Goal: Task Accomplishment & Management: Use online tool/utility

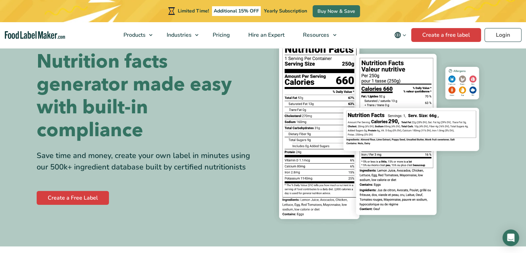
scroll to position [36, 0]
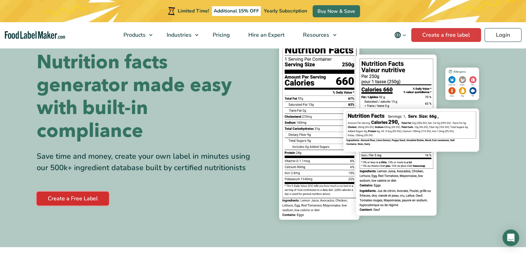
click at [92, 198] on link "Create a Free Label" at bounding box center [73, 198] width 72 height 14
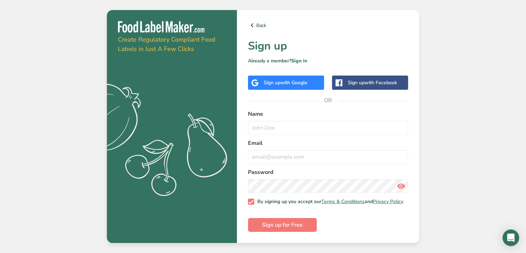
click at [290, 83] on span "with Google" at bounding box center [294, 82] width 27 height 7
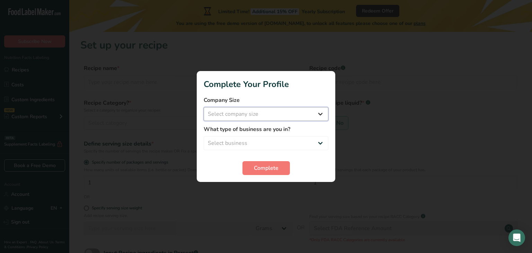
click at [275, 116] on select "Select company size Fewer than 10 Employees 10 to 50 Employees 51 to 500 Employ…" at bounding box center [265, 114] width 125 height 14
click at [302, 82] on h1 "Complete Your Profile" at bounding box center [265, 84] width 125 height 12
click at [279, 166] on button "Complete" at bounding box center [265, 168] width 47 height 14
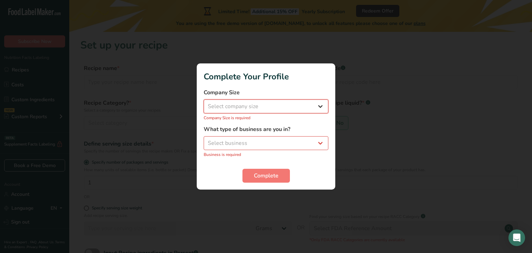
click at [280, 110] on select "Select company size Fewer than 10 Employees 10 to 50 Employees 51 to 500 Employ…" at bounding box center [265, 106] width 125 height 14
select select "1"
click at [203, 103] on select "Select company size Fewer than 10 Employees 10 to 50 Employees 51 to 500 Employ…" at bounding box center [265, 106] width 125 height 14
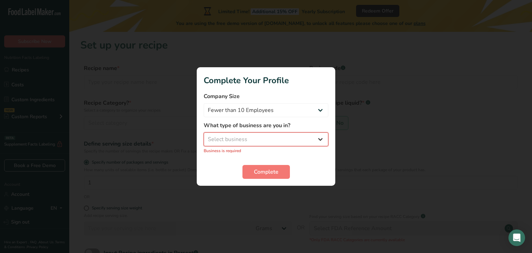
click at [264, 140] on select "Select business Packaged Food Manufacturer Restaurant & Cafe Bakery Meal Plans …" at bounding box center [265, 139] width 125 height 14
select select "1"
click at [203, 136] on select "Select business Packaged Food Manufacturer Restaurant & Cafe Bakery Meal Plans …" at bounding box center [265, 139] width 125 height 14
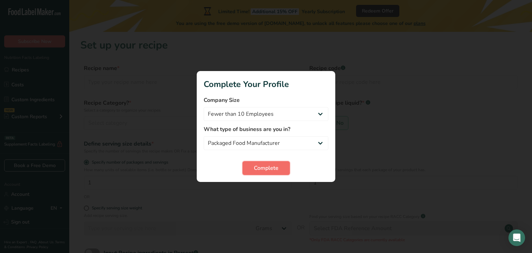
click at [273, 173] on button "Complete" at bounding box center [265, 168] width 47 height 14
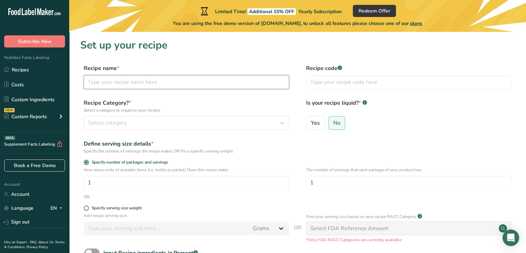
click at [112, 80] on input "text" at bounding box center [187, 82] width 206 height 14
type input "Sayur Lodeh"
click at [128, 127] on button "Select category" at bounding box center [187, 123] width 206 height 14
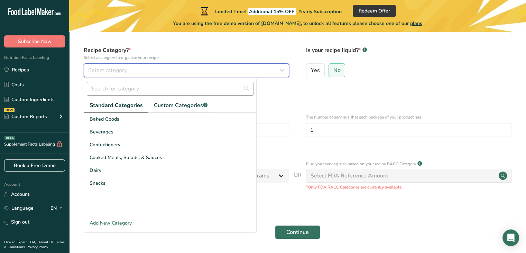
scroll to position [53, 0]
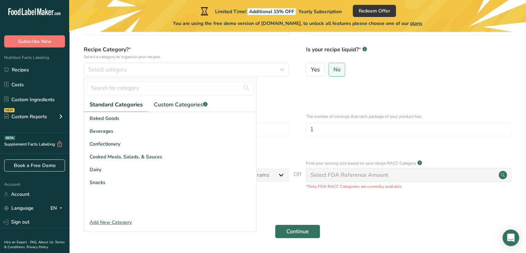
click at [109, 220] on div "Add New Category" at bounding box center [170, 221] width 172 height 7
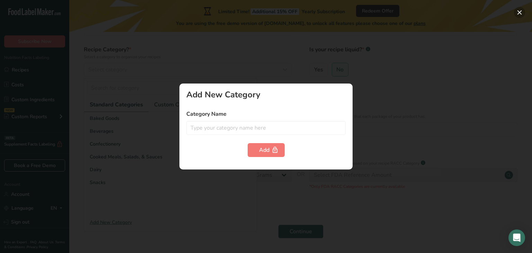
click at [515, 14] on button "button" at bounding box center [519, 12] width 11 height 11
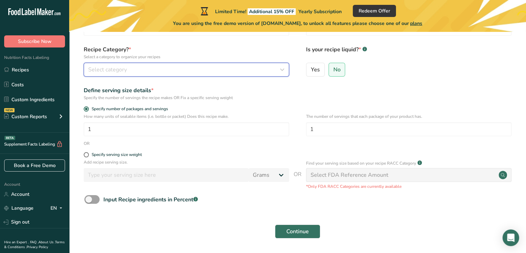
click at [127, 67] on div "Select category" at bounding box center [184, 69] width 192 height 8
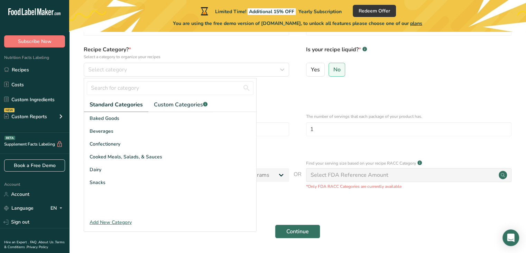
click at [109, 222] on div "Add New Category" at bounding box center [170, 221] width 172 height 7
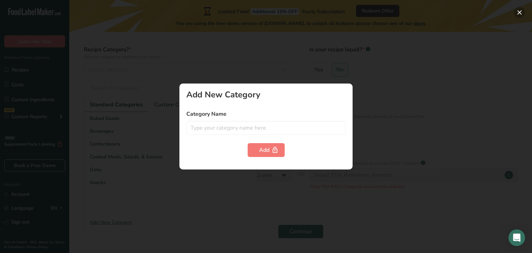
click at [515, 13] on button "button" at bounding box center [519, 12] width 11 height 11
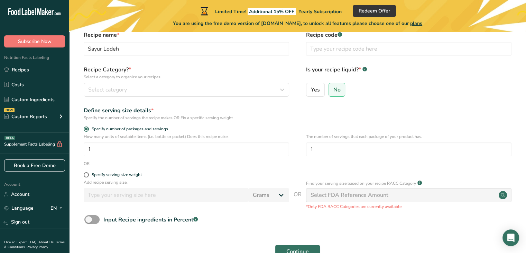
scroll to position [76, 0]
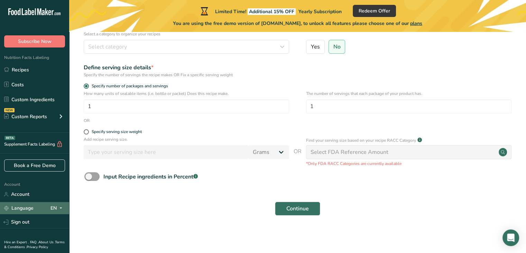
click at [51, 208] on div "EN" at bounding box center [58, 208] width 15 height 8
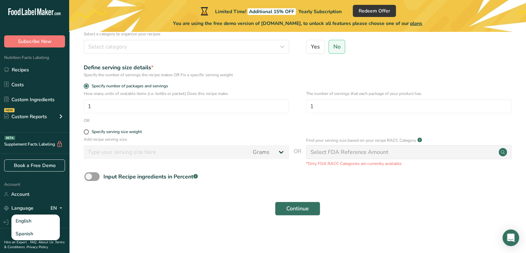
click at [121, 209] on div "Continue" at bounding box center [297, 208] width 435 height 22
click at [89, 175] on span at bounding box center [91, 176] width 15 height 9
click at [89, 175] on input "Input Recipe ingredients in Percent .a-a{fill:#347362;}.b-a{fill:#fff;}" at bounding box center [86, 176] width 4 height 4
checkbox input "true"
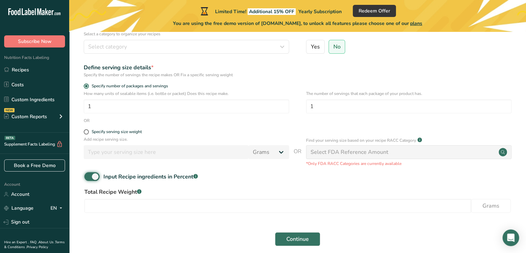
scroll to position [107, 0]
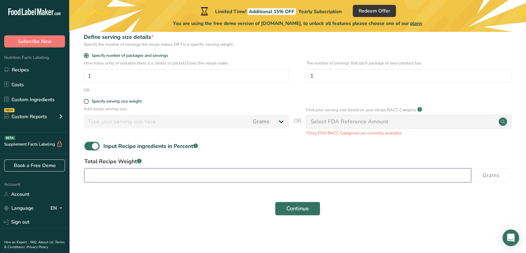
click at [155, 173] on input "number" at bounding box center [277, 175] width 387 height 14
type input "219.991"
click at [294, 209] on span "Continue" at bounding box center [298, 208] width 22 height 8
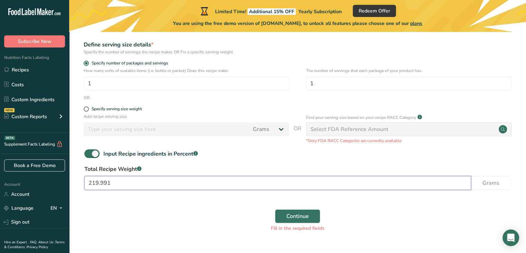
click at [131, 183] on input "219.991" at bounding box center [277, 183] width 387 height 14
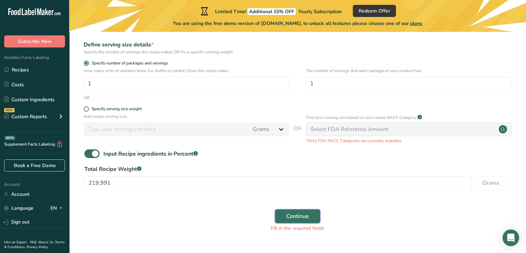
click at [285, 216] on button "Continue" at bounding box center [297, 216] width 45 height 14
click at [429, 125] on div "Select FDA Reference Amount" at bounding box center [409, 129] width 206 height 14
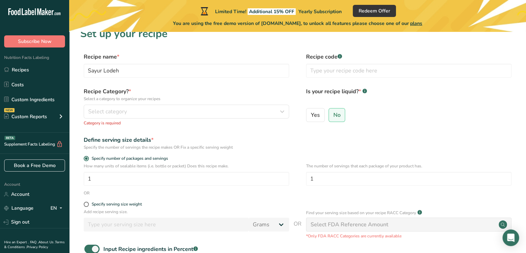
scroll to position [0, 0]
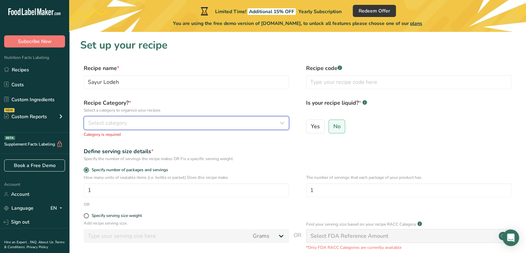
click at [282, 121] on icon "button" at bounding box center [282, 123] width 8 height 12
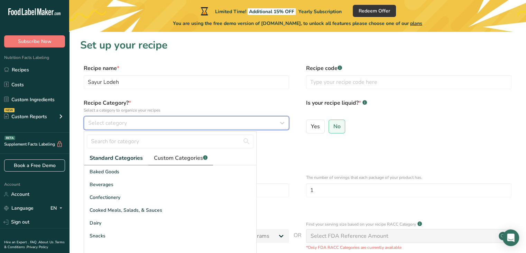
scroll to position [60, 0]
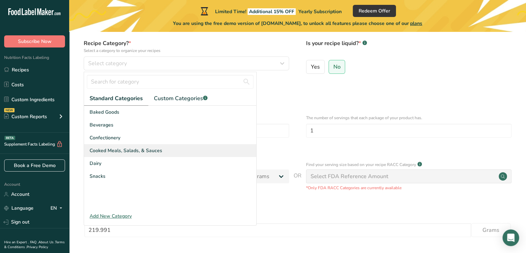
click at [163, 152] on div "Cooked Meals, Salads, & Sauces" at bounding box center [170, 150] width 172 height 13
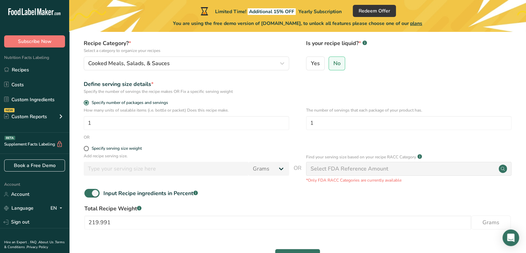
scroll to position [116, 0]
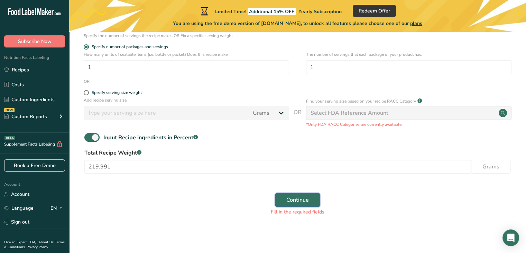
click at [295, 204] on button "Continue" at bounding box center [297, 200] width 45 height 14
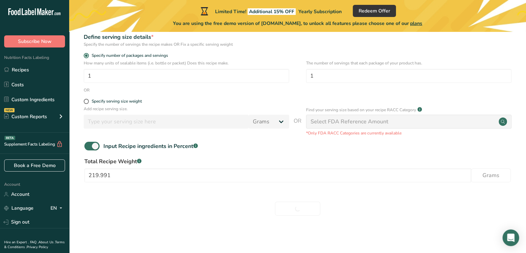
scroll to position [0, 0]
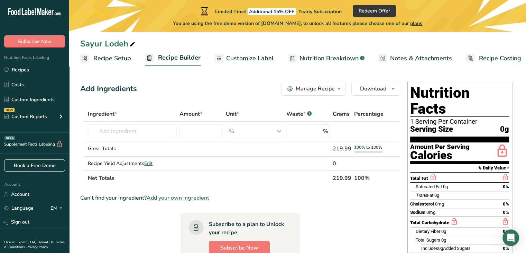
click at [317, 60] on span "Nutrition Breakdown" at bounding box center [329, 58] width 59 height 9
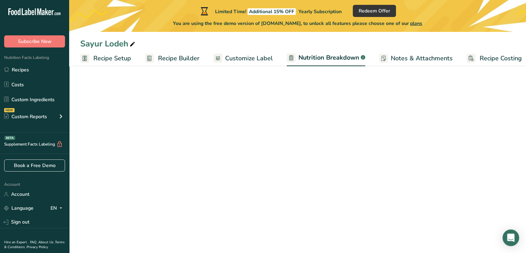
scroll to position [0, 7]
select select "Calories"
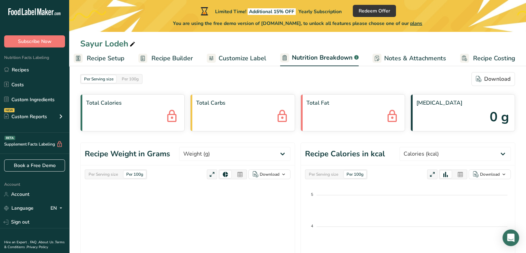
scroll to position [0, 0]
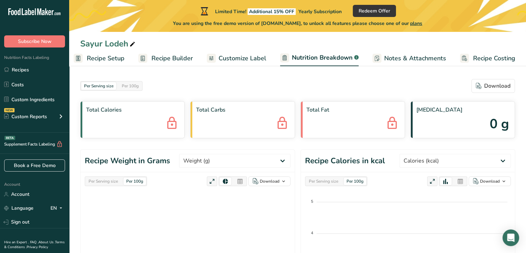
click at [226, 58] on span "Customize Label" at bounding box center [243, 58] width 48 height 9
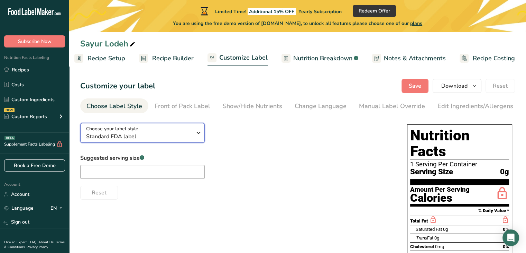
click at [170, 139] on span "Standard FDA label" at bounding box center [139, 136] width 106 height 8
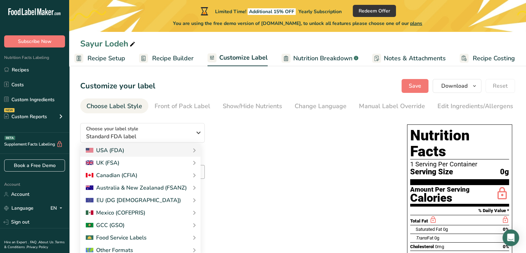
click at [226, 147] on div "Choose your label style Standard FDA label USA (FDA) Standard FDA label Tabular…" at bounding box center [236, 158] width 313 height 82
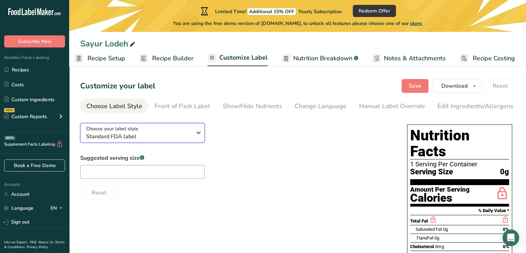
click at [200, 138] on icon "button" at bounding box center [198, 132] width 8 height 12
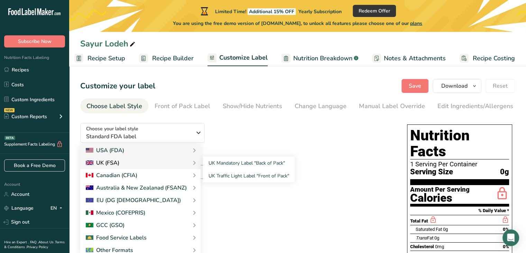
click at [175, 164] on div "UK (FSA)" at bounding box center [140, 162] width 109 height 8
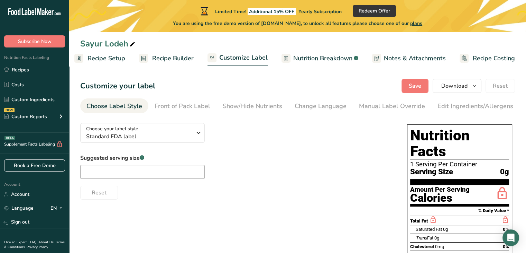
click at [183, 116] on section "Customize your label Save Download Choose what to show on your downloaded label…" at bounding box center [297, 225] width 457 height 314
click at [160, 137] on span "Standard FDA label" at bounding box center [139, 136] width 106 height 8
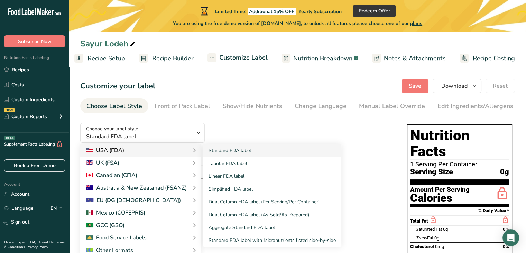
click at [135, 154] on div "USA (FDA)" at bounding box center [140, 150] width 109 height 8
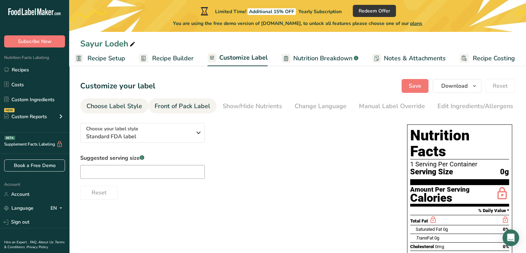
click at [178, 105] on div "Front of Pack Label" at bounding box center [183, 105] width 56 height 9
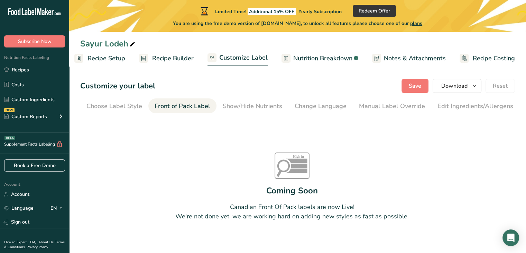
scroll to position [0, 67]
click at [206, 100] on link "Show/Hide Nutrients" at bounding box center [186, 106] width 60 height 16
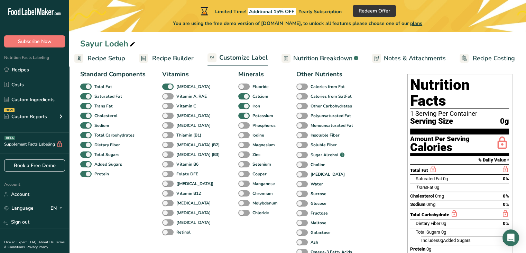
scroll to position [51, 0]
click at [163, 98] on span at bounding box center [167, 96] width 11 height 7
click at [163, 98] on input "Vitamin A, RAE" at bounding box center [164, 95] width 4 height 4
checkbox input "true"
click at [165, 107] on span at bounding box center [167, 105] width 11 height 7
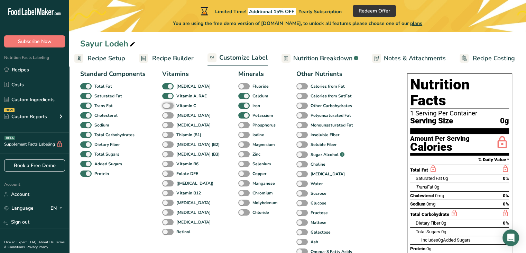
click at [165, 107] on input "Vitamin C" at bounding box center [164, 105] width 4 height 4
click at [167, 109] on span at bounding box center [167, 105] width 11 height 7
click at [167, 108] on input "Vitamin C" at bounding box center [164, 105] width 4 height 4
click at [167, 105] on span at bounding box center [167, 105] width 11 height 7
click at [167, 105] on input "Vitamin C" at bounding box center [164, 105] width 4 height 4
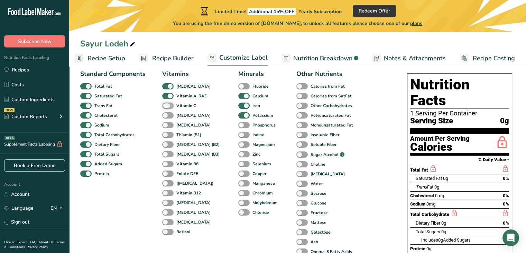
checkbox input "true"
click at [169, 114] on span at bounding box center [167, 115] width 11 height 7
click at [167, 114] on input "[MEDICAL_DATA]" at bounding box center [164, 115] width 4 height 4
checkbox input "true"
click at [172, 127] on span at bounding box center [167, 125] width 11 height 7
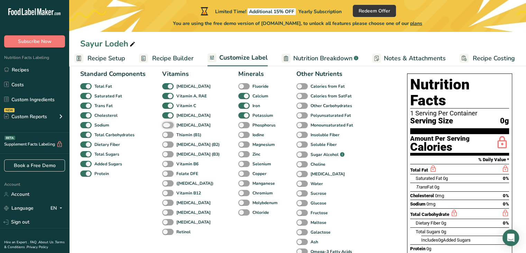
click at [167, 127] on input "[MEDICAL_DATA]" at bounding box center [164, 125] width 4 height 4
checkbox input "true"
click at [167, 184] on span at bounding box center [167, 183] width 11 height 7
click at [167, 184] on input "([MEDICAL_DATA])" at bounding box center [164, 183] width 4 height 4
checkbox input "true"
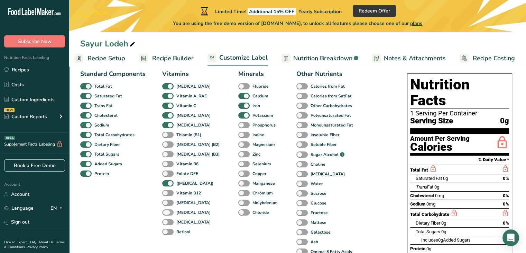
click at [169, 214] on span at bounding box center [167, 212] width 11 height 7
click at [167, 214] on input "[MEDICAL_DATA]" at bounding box center [164, 212] width 4 height 4
checkbox input "true"
click at [238, 127] on span at bounding box center [243, 125] width 11 height 7
click at [238, 127] on input "Phosphorus" at bounding box center [240, 125] width 4 height 4
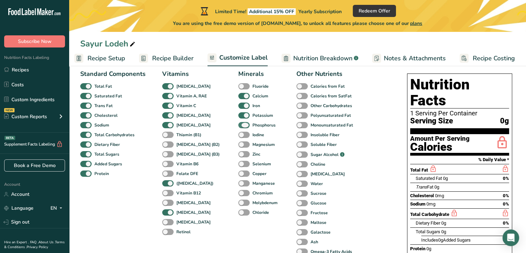
click at [238, 127] on span at bounding box center [243, 125] width 11 height 7
click at [238, 127] on input "Phosphorus" at bounding box center [240, 125] width 4 height 4
click at [238, 125] on span at bounding box center [243, 125] width 11 height 7
click at [238, 125] on input "Phosphorus" at bounding box center [240, 125] width 4 height 4
checkbox input "true"
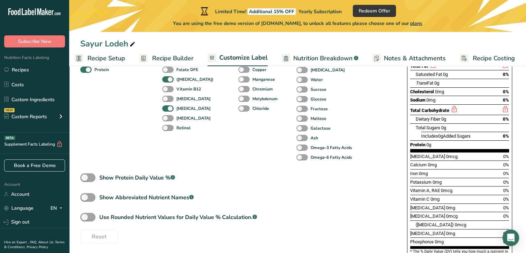
scroll to position [172, 0]
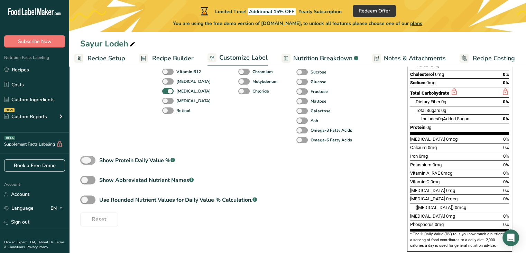
click at [82, 158] on span at bounding box center [87, 160] width 15 height 9
click at [82, 158] on input "Show Protein Daily Value % .a-a{fill:#347362;}.b-a{fill:#fff;}" at bounding box center [82, 160] width 4 height 4
checkbox input "true"
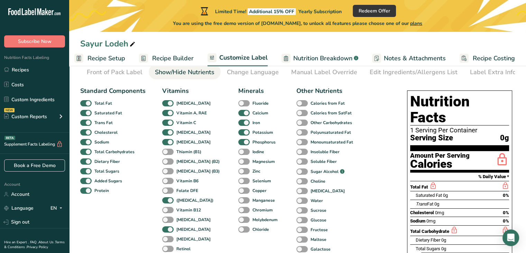
scroll to position [0, 0]
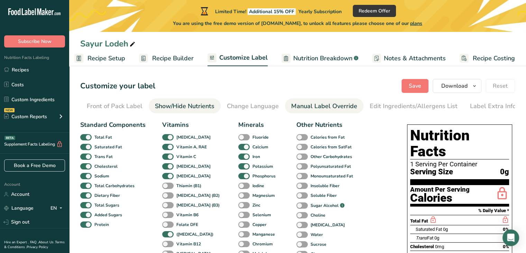
click at [302, 106] on div "Manual Label Override" at bounding box center [324, 105] width 66 height 9
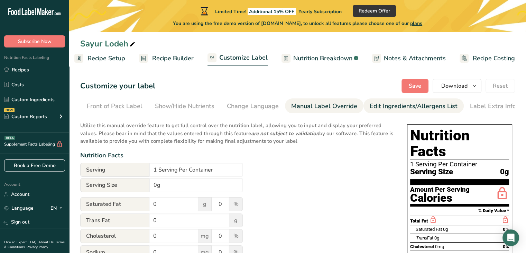
click at [390, 105] on div "Edit Ingredients/Allergens List" at bounding box center [414, 105] width 88 height 9
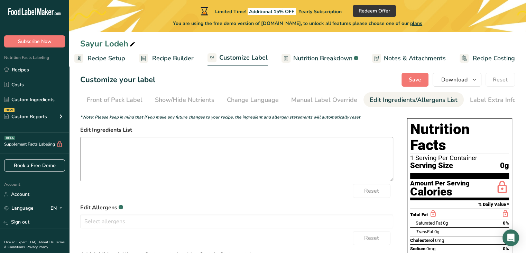
scroll to position [5, 0]
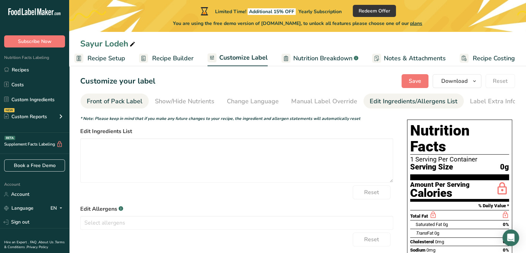
click at [114, 101] on div "Front of Pack Label" at bounding box center [115, 101] width 56 height 9
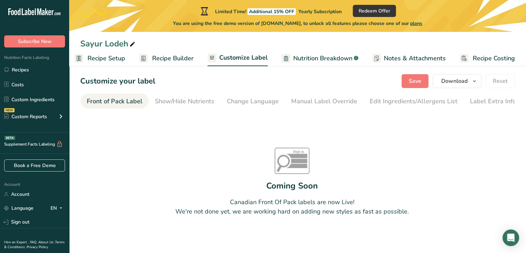
scroll to position [0, 67]
click at [171, 100] on div "Show/Hide Nutrients" at bounding box center [186, 101] width 60 height 9
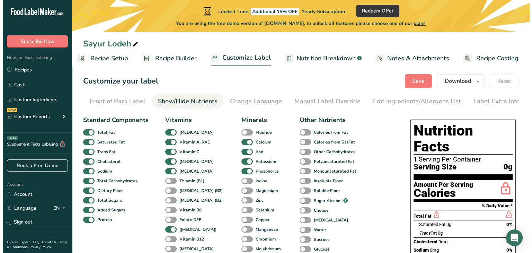
scroll to position [0, 0]
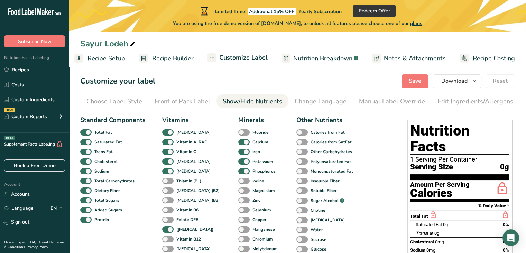
click at [167, 56] on span "Recipe Builder" at bounding box center [173, 58] width 42 height 9
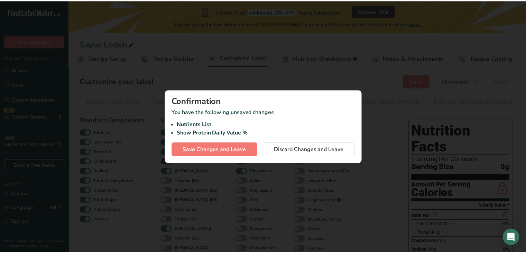
scroll to position [0, 1]
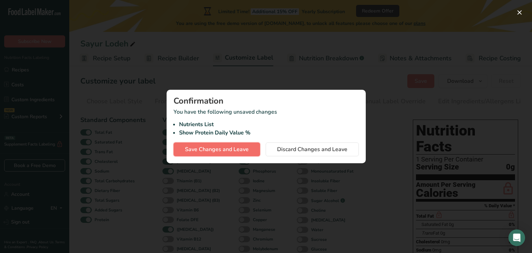
click at [242, 152] on span "Save Changes and Leave" at bounding box center [217, 149] width 64 height 8
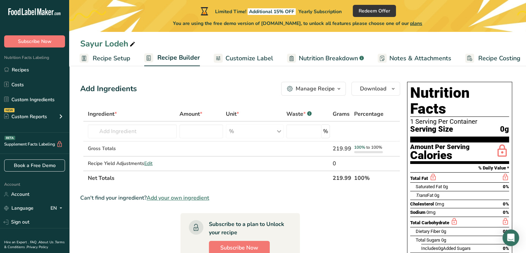
click at [126, 58] on span "Recipe Setup" at bounding box center [112, 58] width 38 height 9
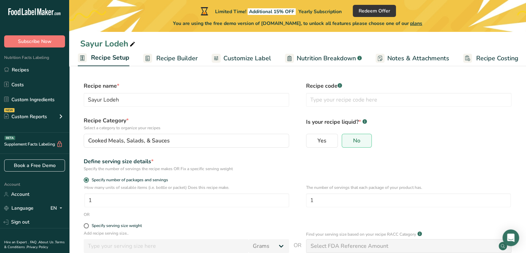
click at [172, 60] on span "Recipe Builder" at bounding box center [177, 58] width 42 height 9
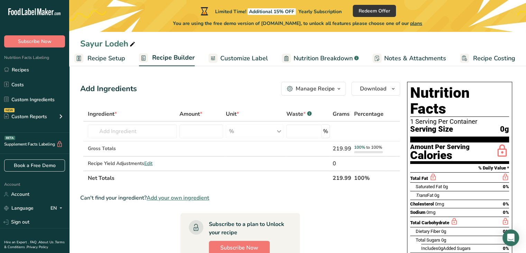
click at [224, 61] on span "Customize Label" at bounding box center [244, 58] width 48 height 9
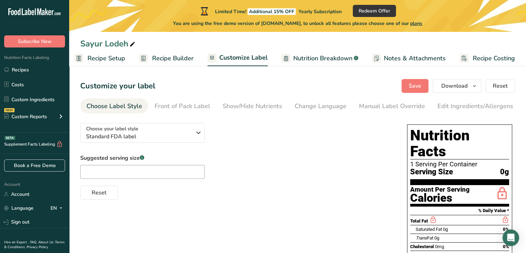
click at [308, 56] on span "Nutrition Breakdown" at bounding box center [322, 58] width 59 height 9
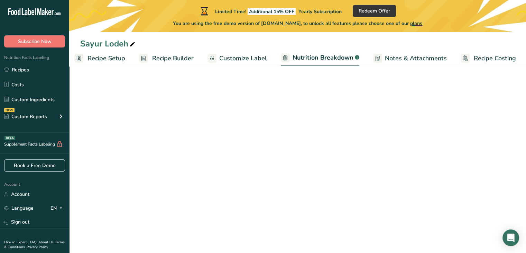
scroll to position [0, 7]
select select "Calories"
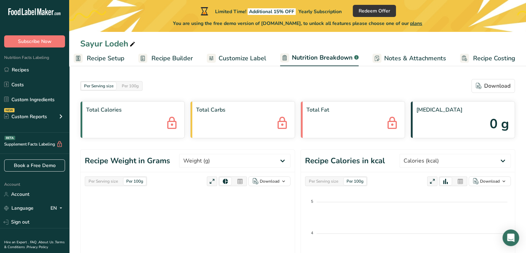
click at [390, 61] on span "Notes & Attachments" at bounding box center [415, 58] width 62 height 9
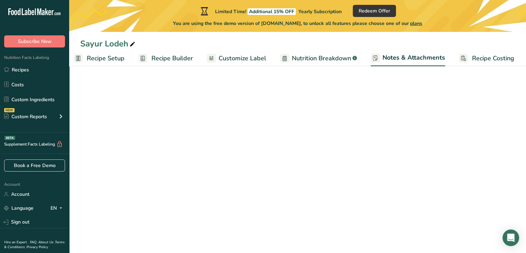
scroll to position [0, 6]
